Goal: Information Seeking & Learning: Stay updated

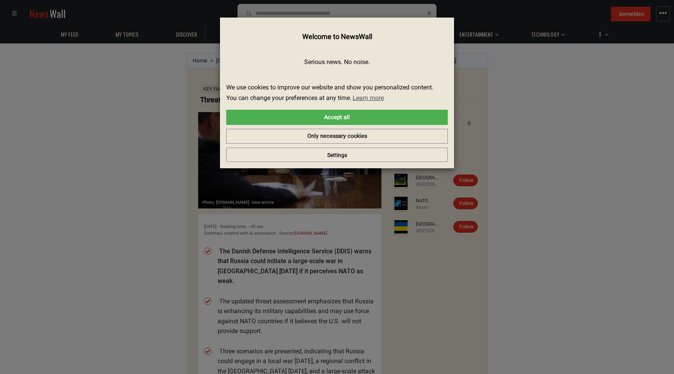
click at [146, 124] on div "× Welcome to NewsWall Serious news. No noise. We use cookies to improve our web…" at bounding box center [337, 187] width 662 height 362
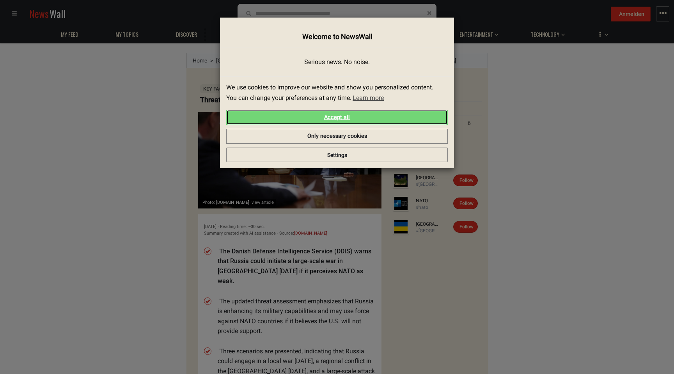
click at [344, 117] on link "Accept all" at bounding box center [336, 118] width 221 height 16
click at [342, 116] on link "Accept all" at bounding box center [336, 118] width 221 height 16
